Goal: Information Seeking & Learning: Learn about a topic

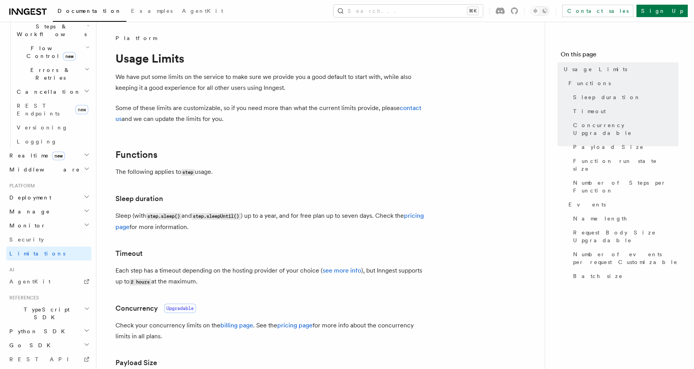
scroll to position [269, 0]
click at [25, 324] on span "Python SDK" at bounding box center [37, 328] width 63 height 8
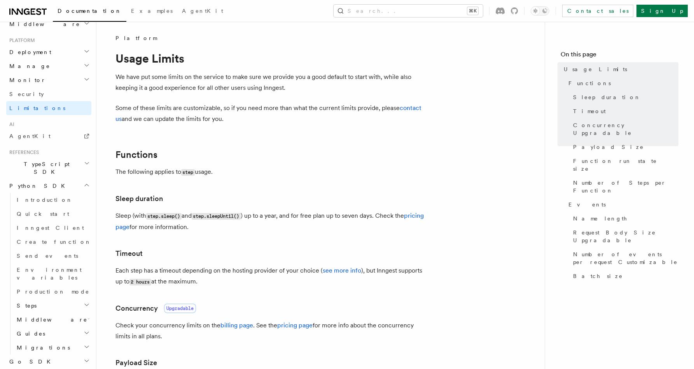
scroll to position [423, 0]
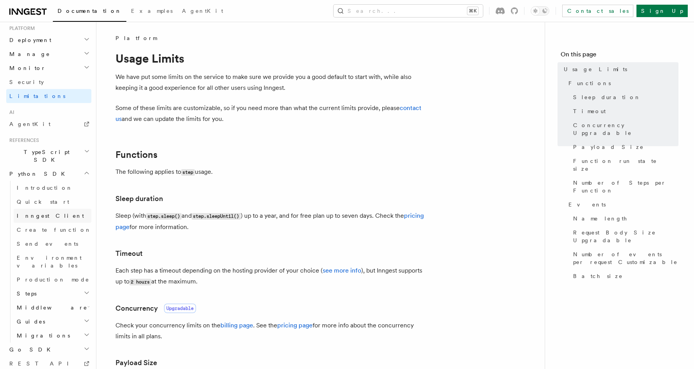
click at [30, 213] on span "Inngest Client" at bounding box center [50, 216] width 67 height 6
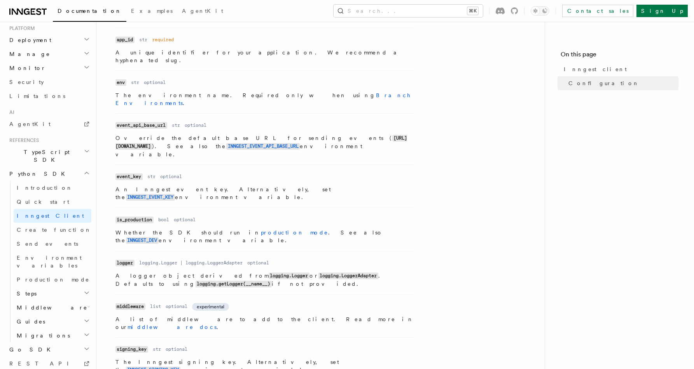
scroll to position [243, 0]
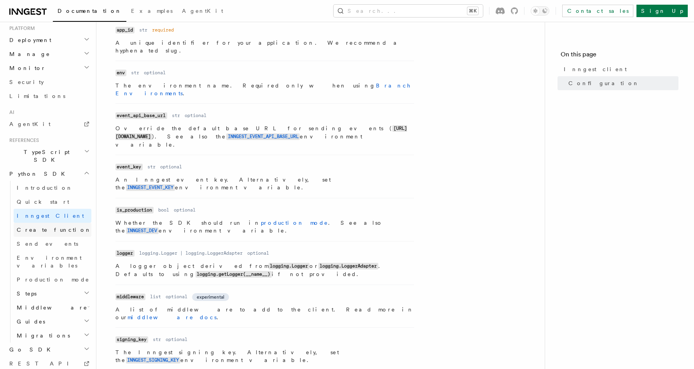
click at [41, 223] on link "Create function" at bounding box center [53, 230] width 78 height 14
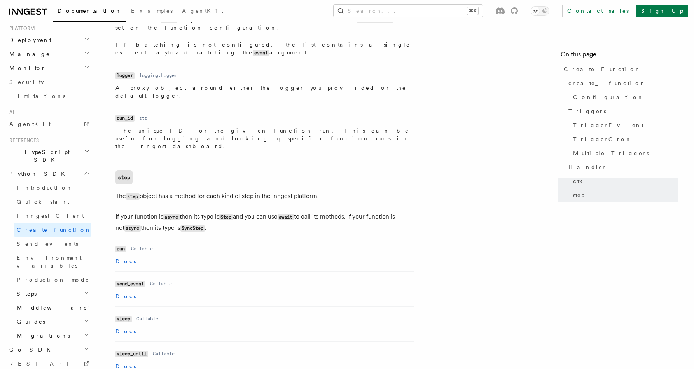
scroll to position [1833, 0]
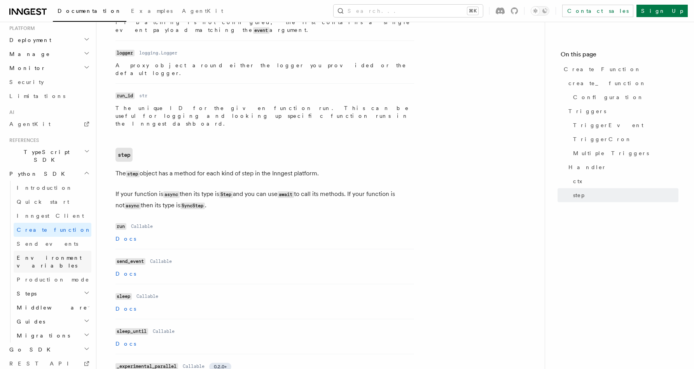
click at [30, 255] on span "Environment variables" at bounding box center [49, 262] width 65 height 14
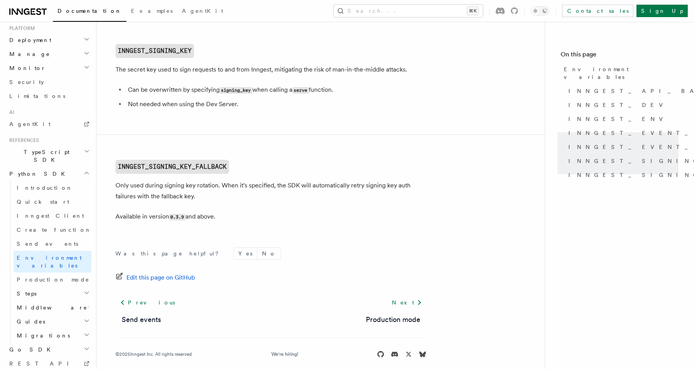
scroll to position [823, 0]
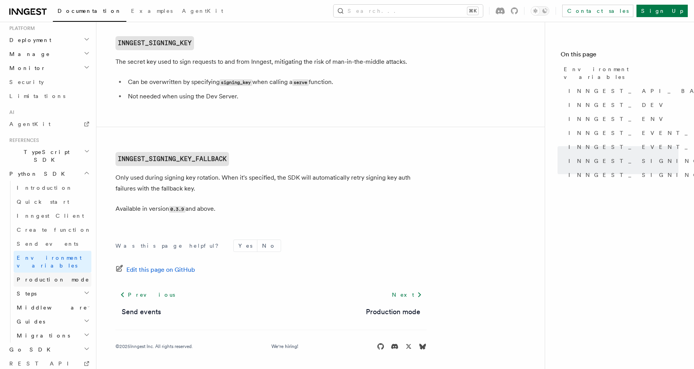
click at [46, 277] on span "Production mode" at bounding box center [53, 280] width 73 height 6
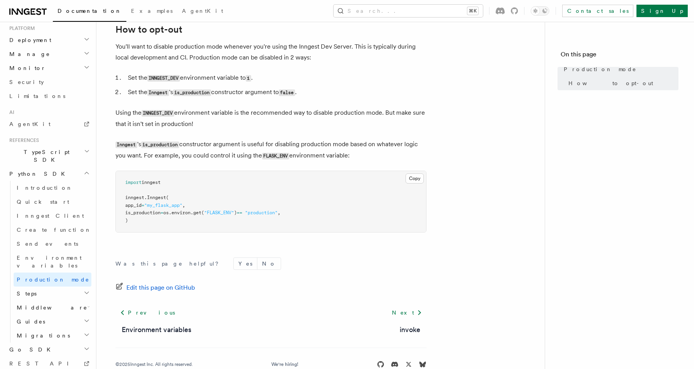
scroll to position [113, 0]
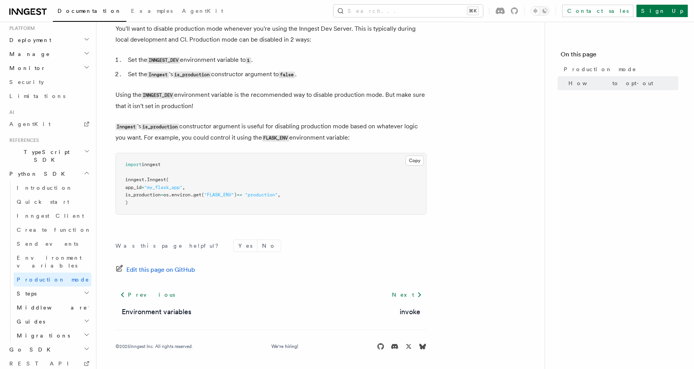
click at [42, 287] on h2 "Steps" at bounding box center [53, 294] width 78 height 14
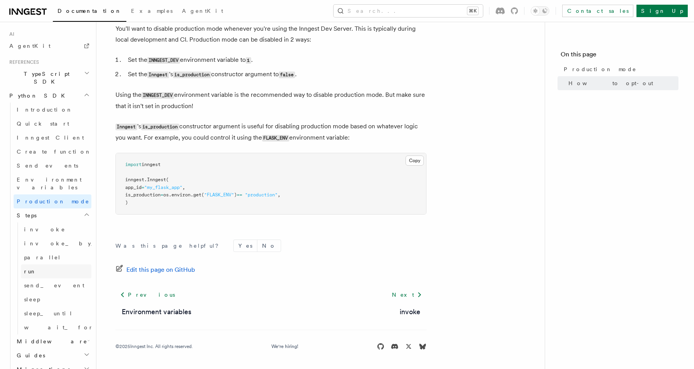
scroll to position [535, 0]
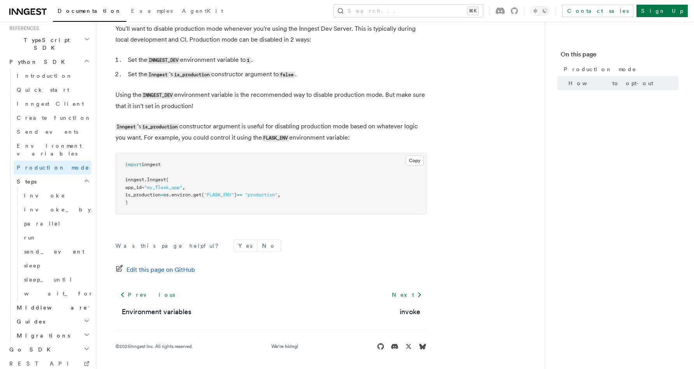
click at [38, 304] on span "Middleware" at bounding box center [51, 308] width 74 height 8
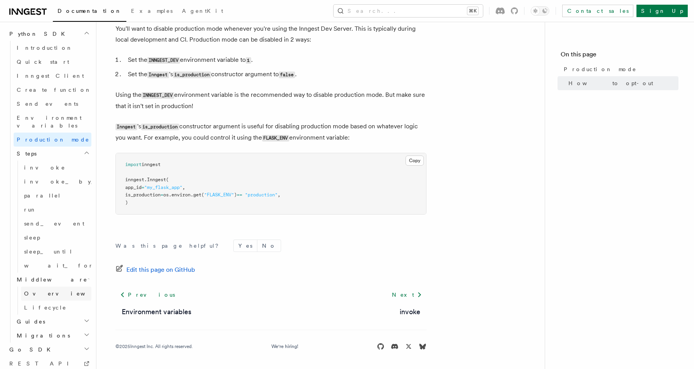
click at [39, 291] on span "Overview" at bounding box center [64, 294] width 80 height 6
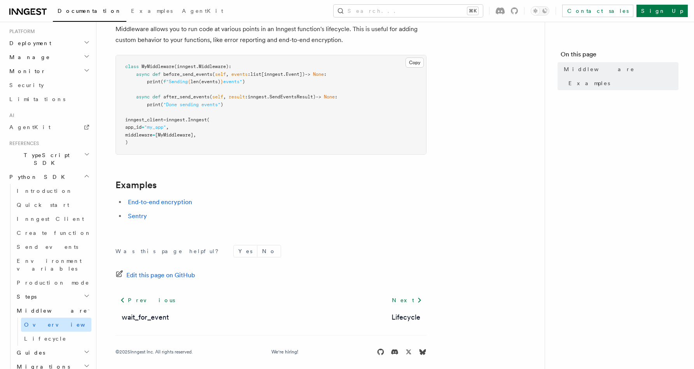
scroll to position [53, 0]
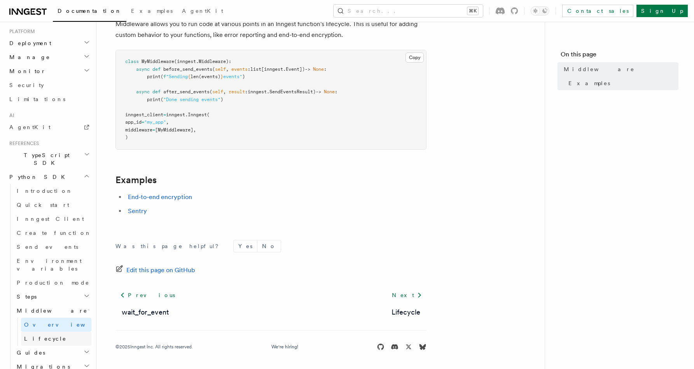
click at [36, 336] on span "Lifecycle" at bounding box center [45, 339] width 42 height 6
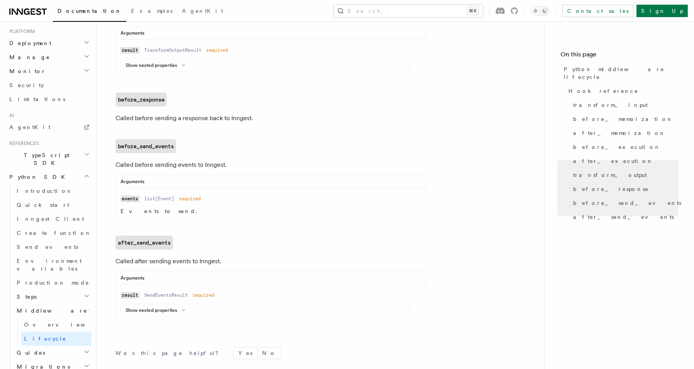
scroll to position [824, 0]
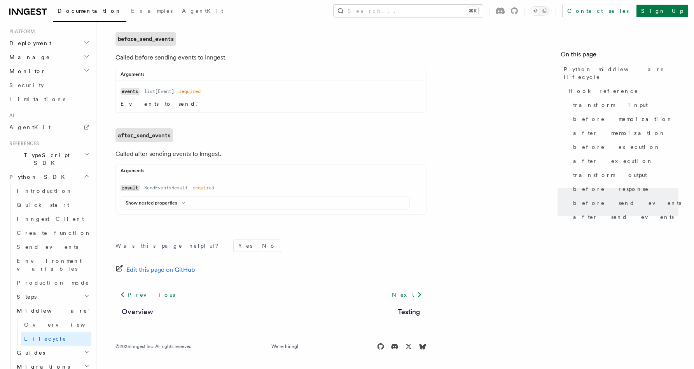
click at [34, 346] on h2 "Guides" at bounding box center [53, 353] width 78 height 14
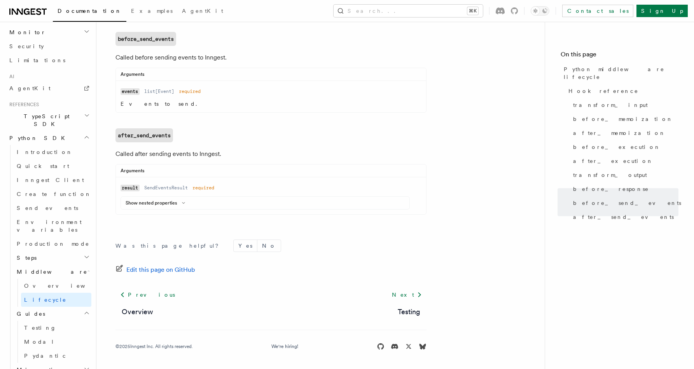
scroll to position [588, 0]
click at [37, 363] on span "Migrations" at bounding box center [42, 367] width 56 height 8
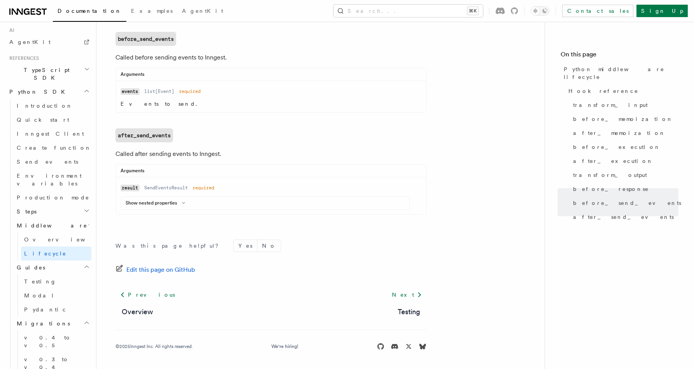
scroll to position [644, 0]
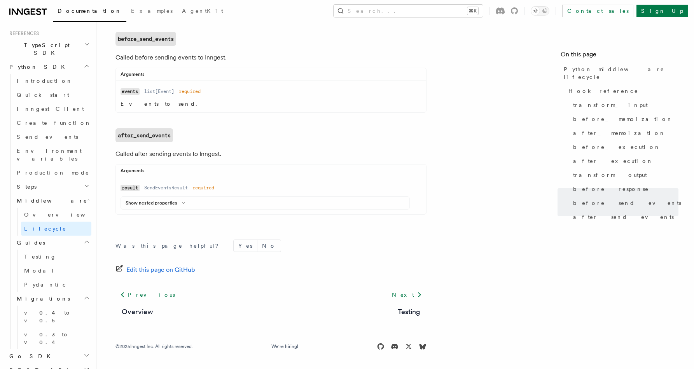
scroll to position [714, 0]
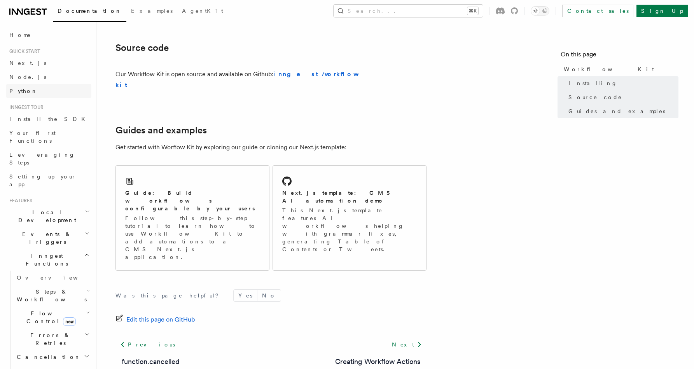
click at [35, 88] on link "Python" at bounding box center [48, 91] width 85 height 14
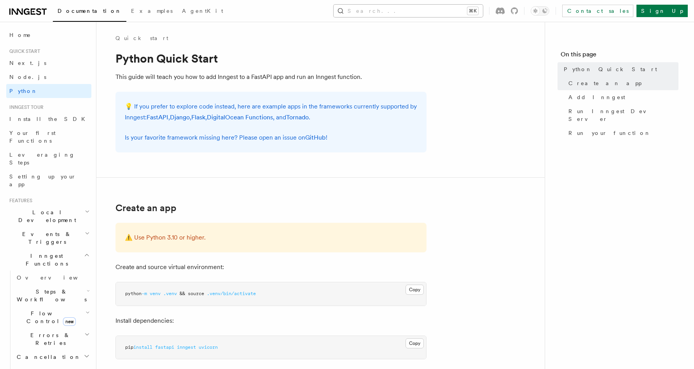
click at [469, 13] on button "Search... ⌘K" at bounding box center [408, 11] width 149 height 12
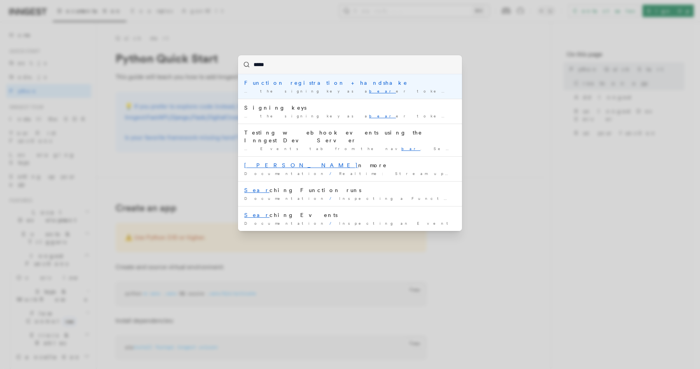
type input "******"
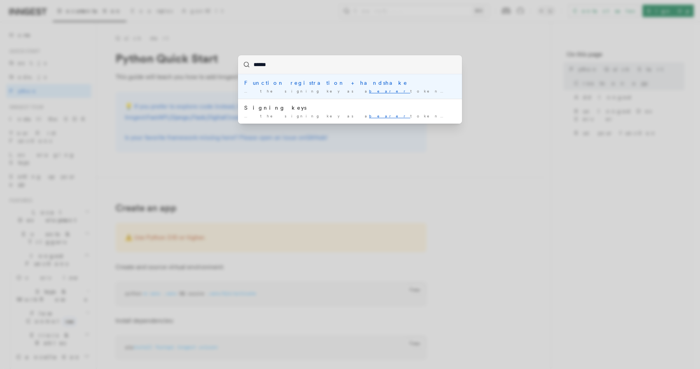
click at [369, 91] on mark "bearer" at bounding box center [389, 91] width 41 height 5
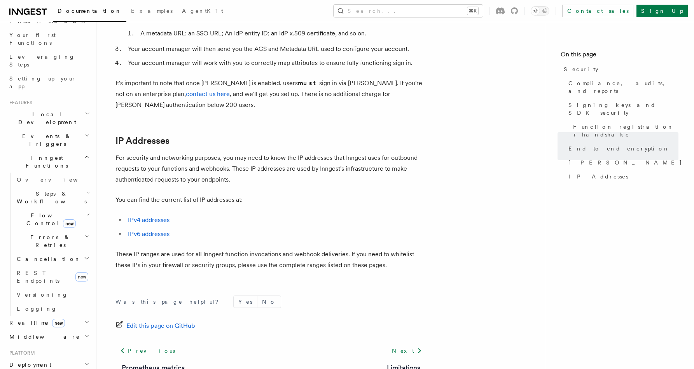
scroll to position [99, 0]
click at [40, 268] on span "REST Endpoints" at bounding box center [45, 276] width 56 height 16
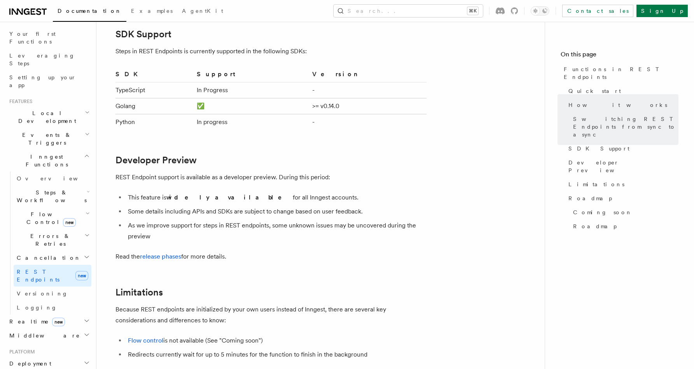
scroll to position [1154, 0]
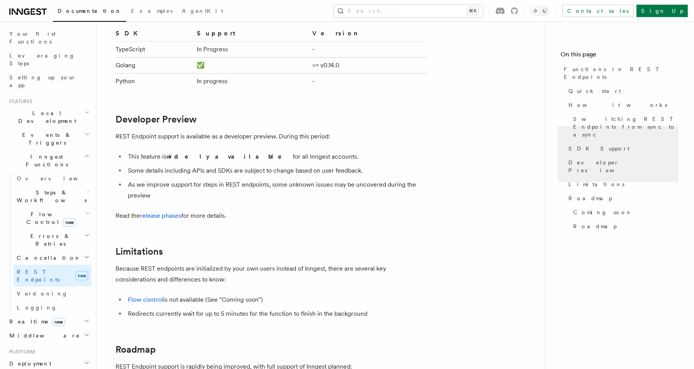
click at [38, 207] on h2 "Flow Control new" at bounding box center [53, 218] width 78 height 22
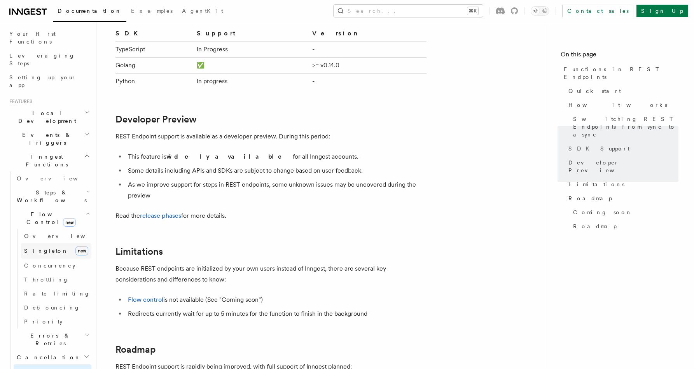
click at [39, 243] on link "Singleton new" at bounding box center [56, 251] width 70 height 16
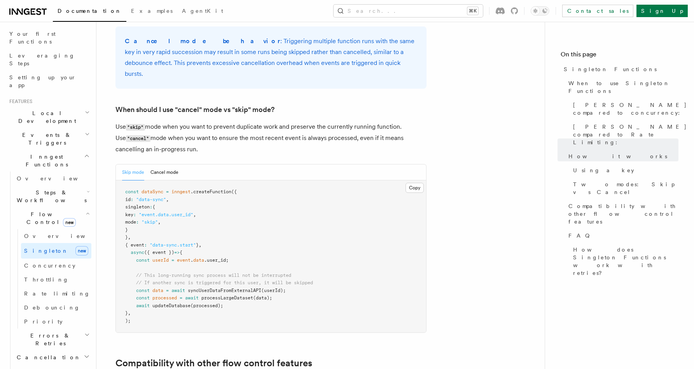
scroll to position [961, 0]
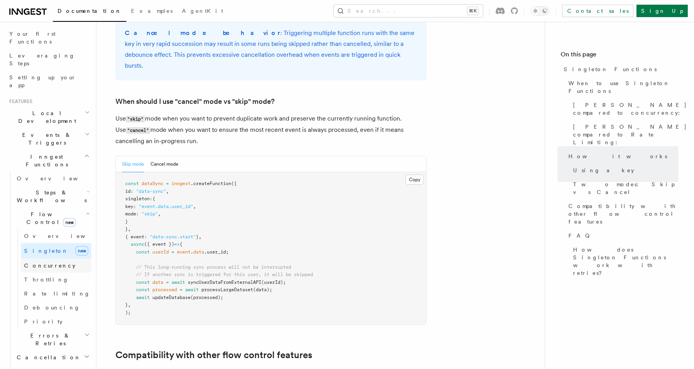
click at [40, 259] on link "Concurrency" at bounding box center [56, 266] width 70 height 14
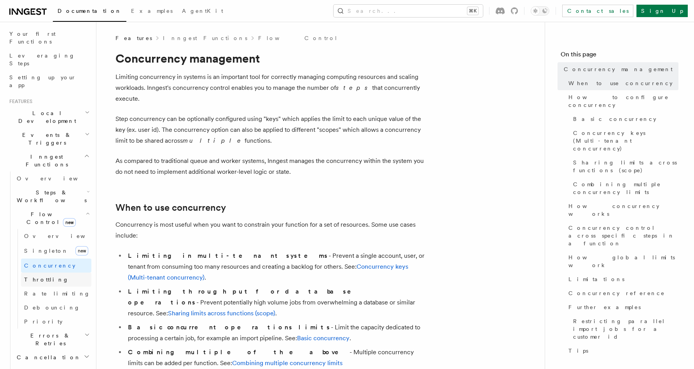
click at [40, 277] on span "Throttling" at bounding box center [46, 280] width 45 height 6
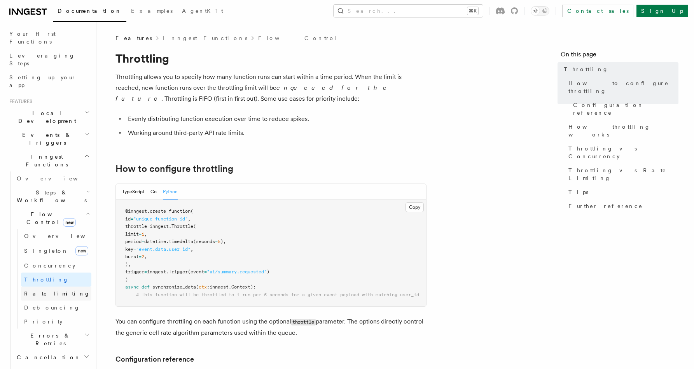
click at [40, 291] on span "Rate limiting" at bounding box center [57, 294] width 66 height 6
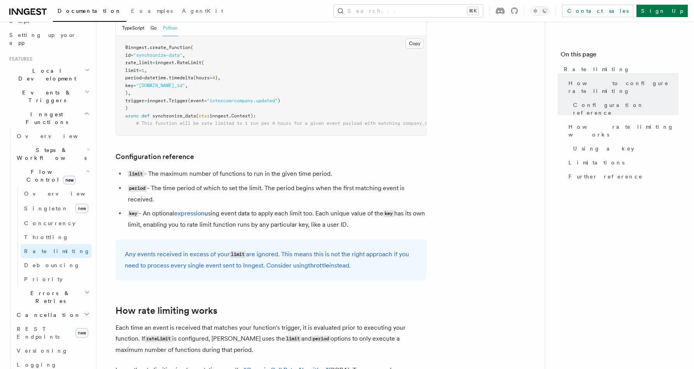
scroll to position [181, 0]
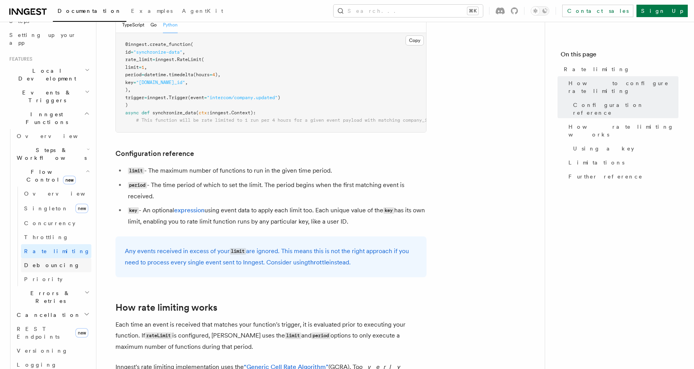
click at [44, 261] on span "Debouncing" at bounding box center [52, 265] width 56 height 8
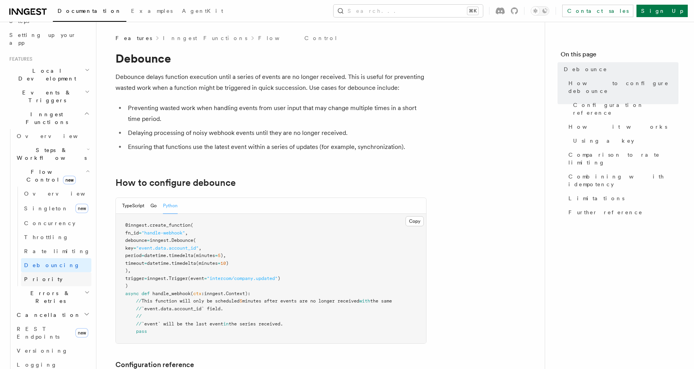
click at [47, 272] on link "Priority" at bounding box center [56, 279] width 70 height 14
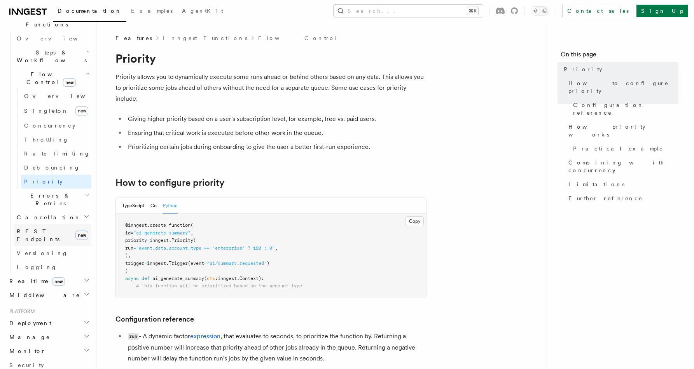
scroll to position [240, 0]
click at [42, 191] on span "Errors & Retries" at bounding box center [49, 199] width 71 height 16
click at [68, 146] on link "Rate limiting" at bounding box center [56, 153] width 70 height 14
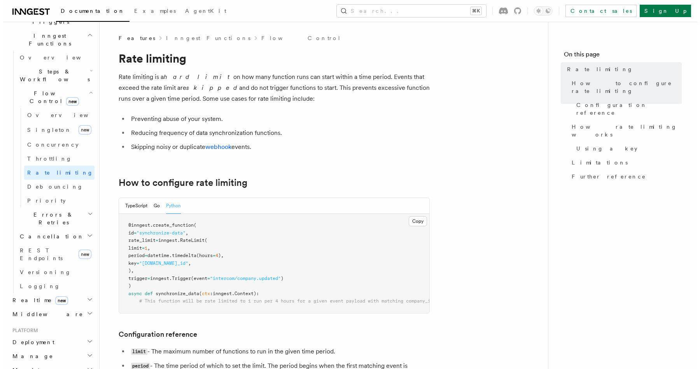
scroll to position [217, 0]
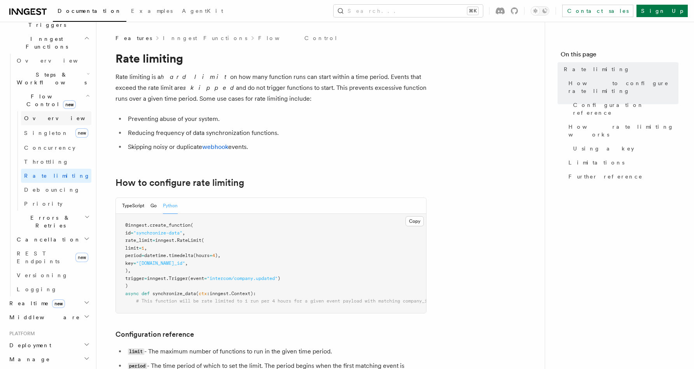
click at [44, 114] on span "Overview" at bounding box center [64, 118] width 80 height 8
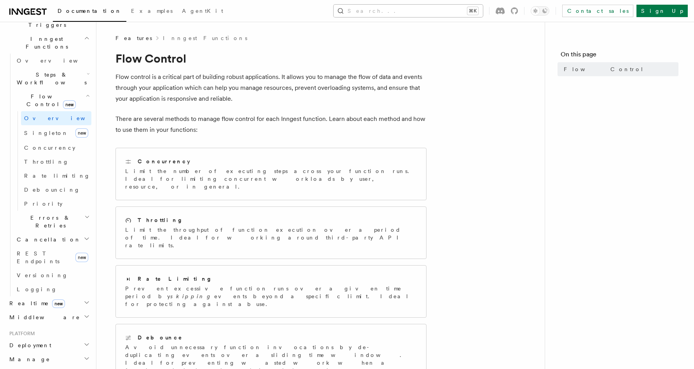
click at [452, 7] on button "Search... ⌘K" at bounding box center [408, 11] width 149 height 12
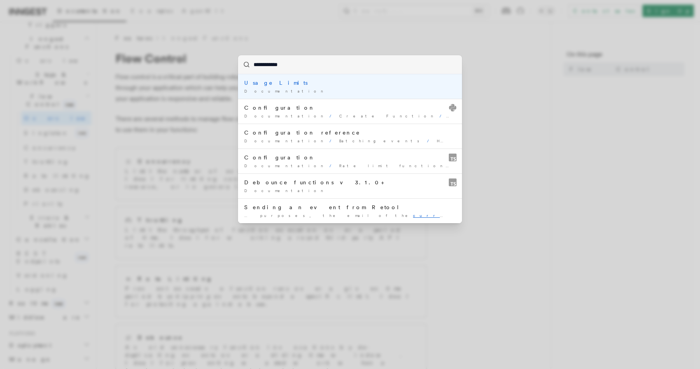
type input "**********"
